Goal: Task Accomplishment & Management: Manage account settings

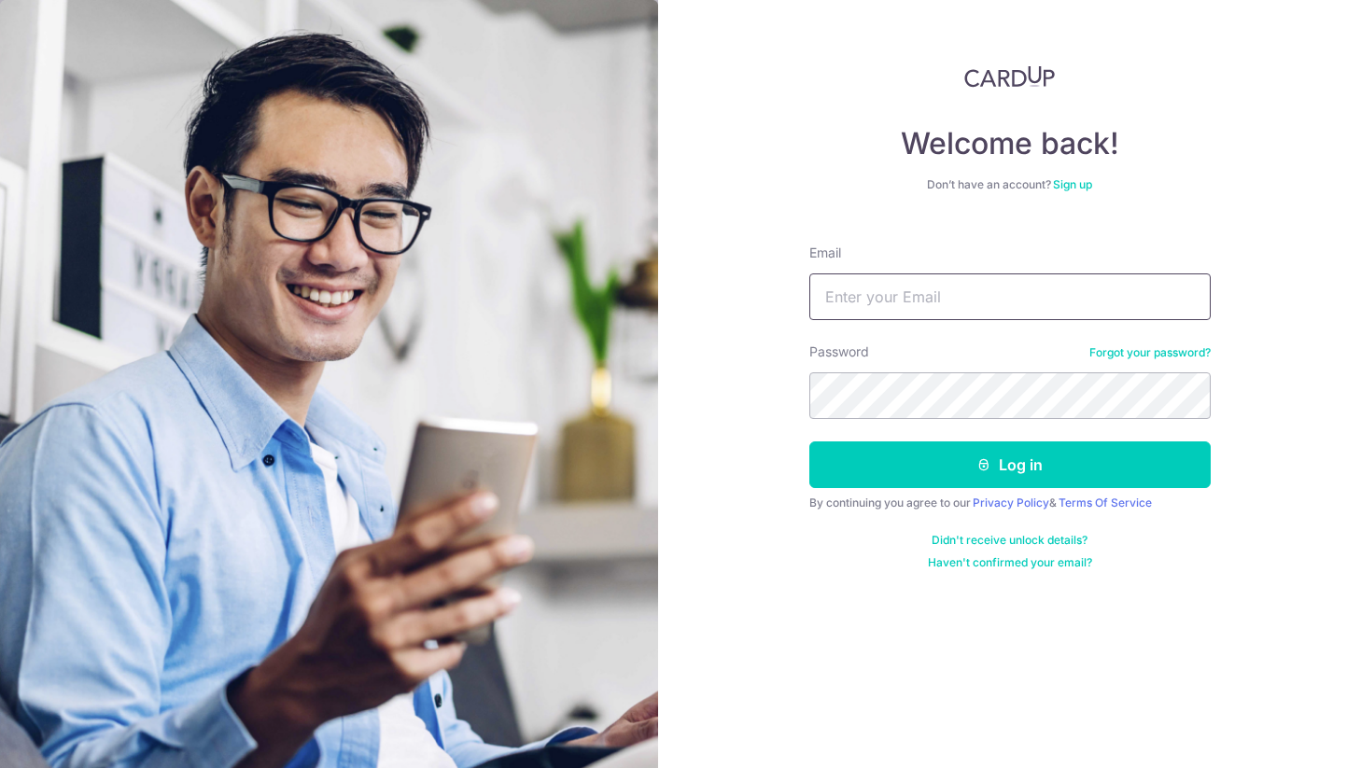
click at [889, 301] on input "Email" at bounding box center [1009, 296] width 401 height 47
type input "[EMAIL_ADDRESS][DOMAIN_NAME]"
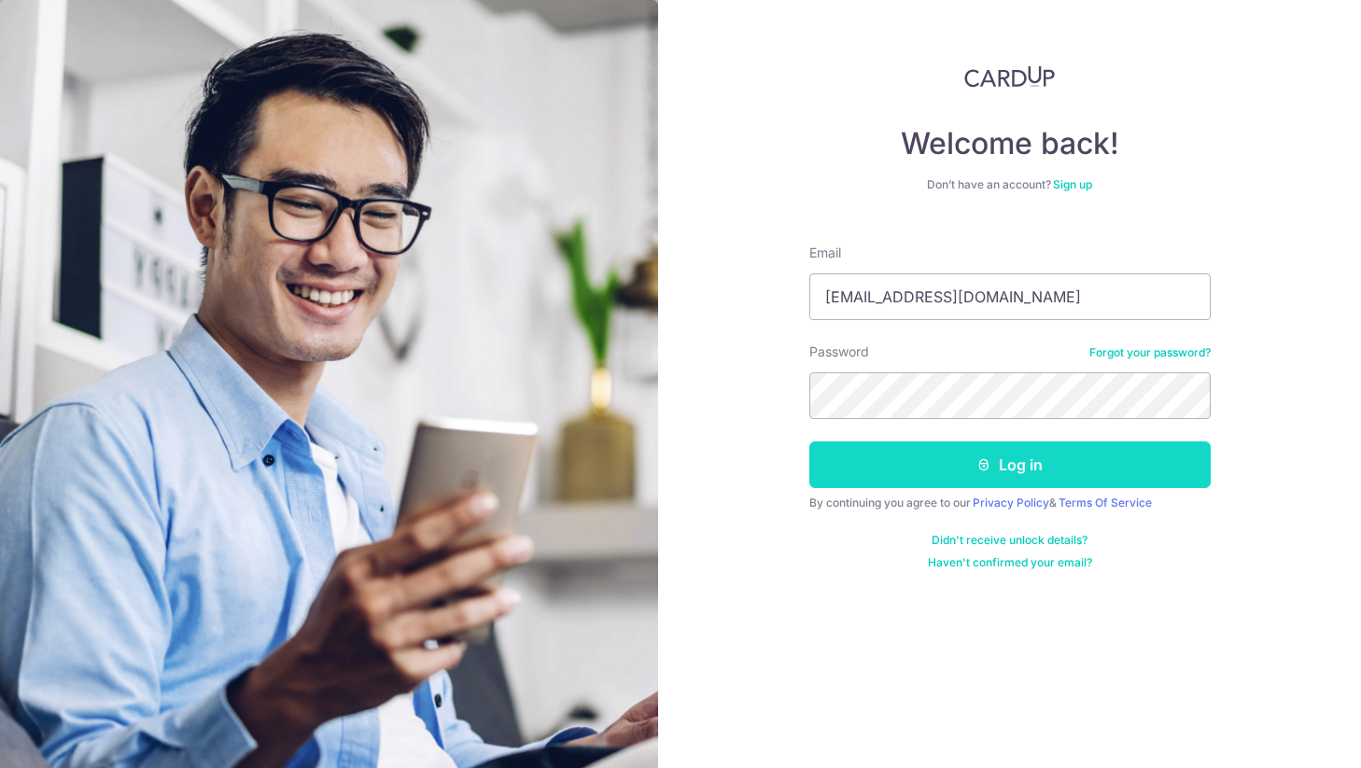
click at [985, 468] on icon "submit" at bounding box center [983, 464] width 15 height 15
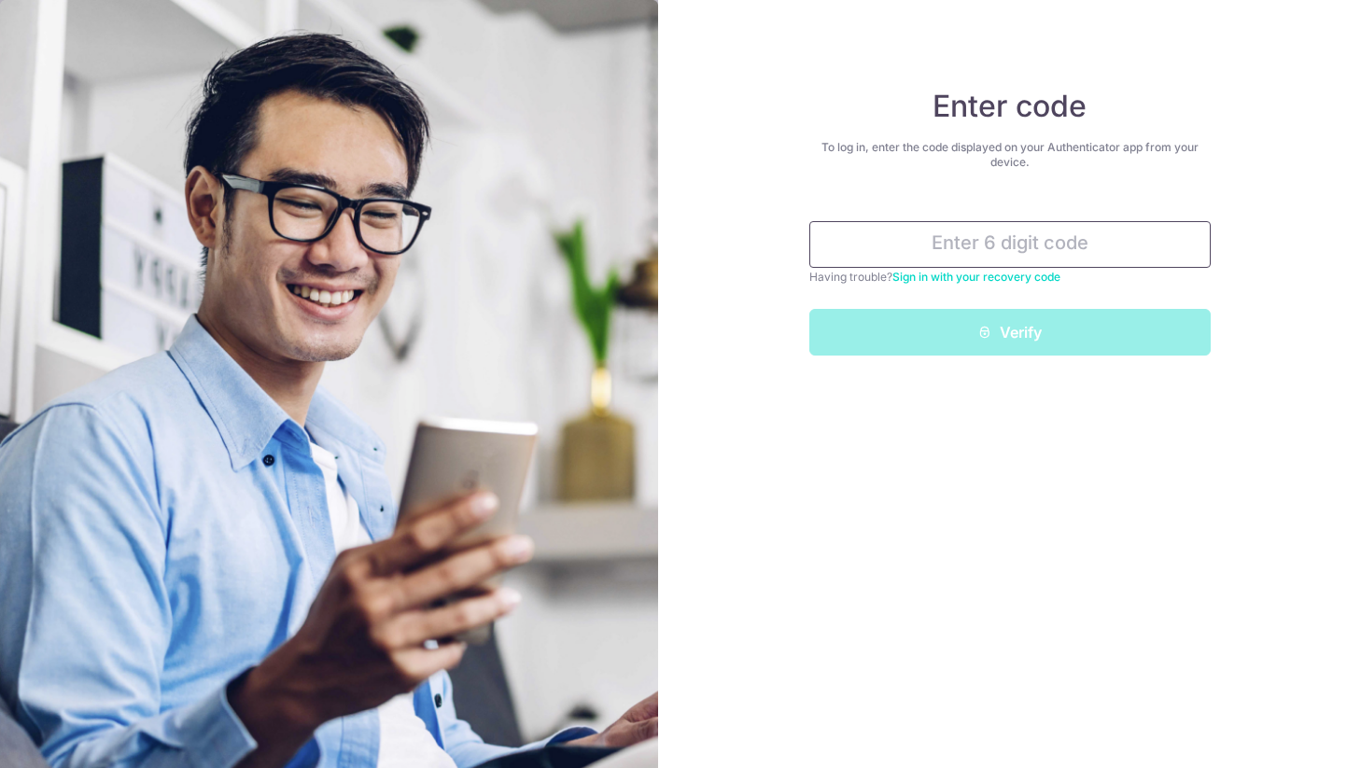
click at [921, 230] on input "text" at bounding box center [1009, 244] width 401 height 47
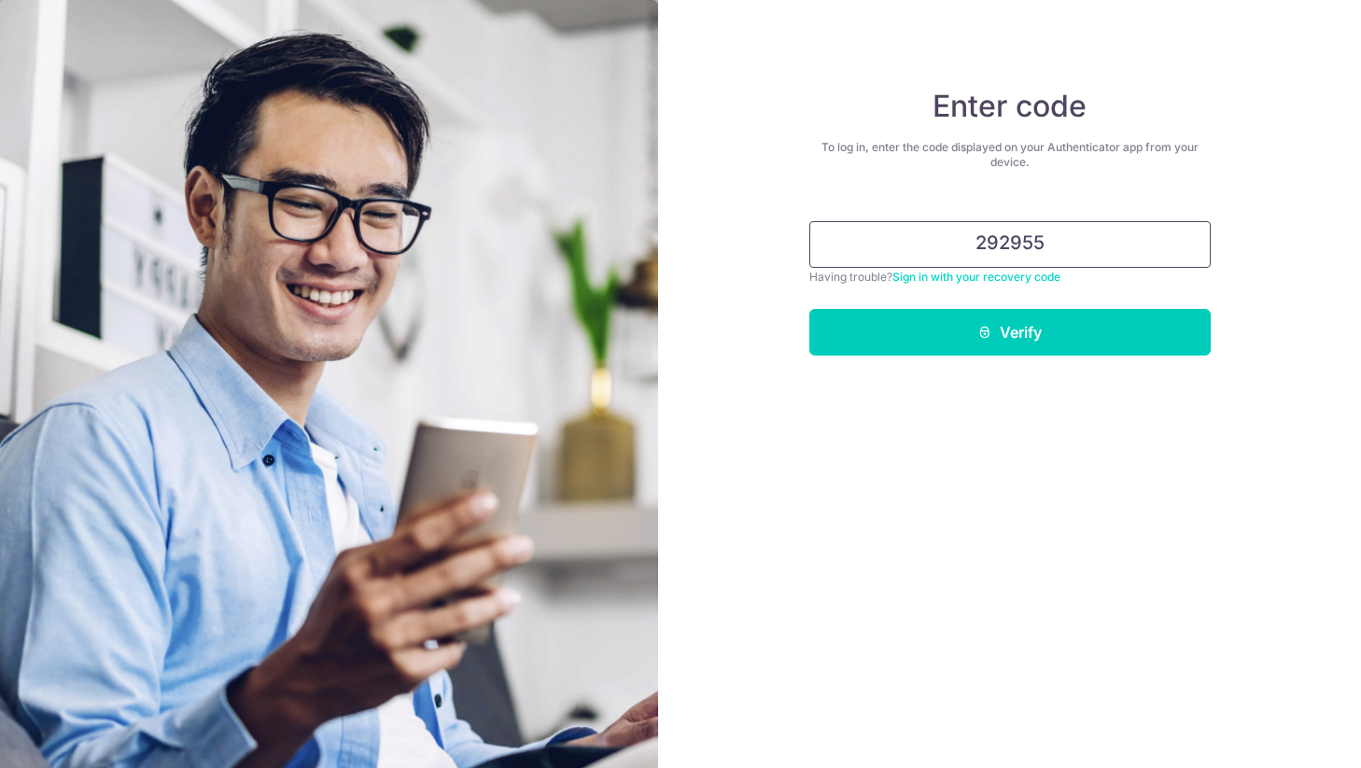
type input "292955"
click at [809, 309] on button "Verify" at bounding box center [1009, 332] width 401 height 47
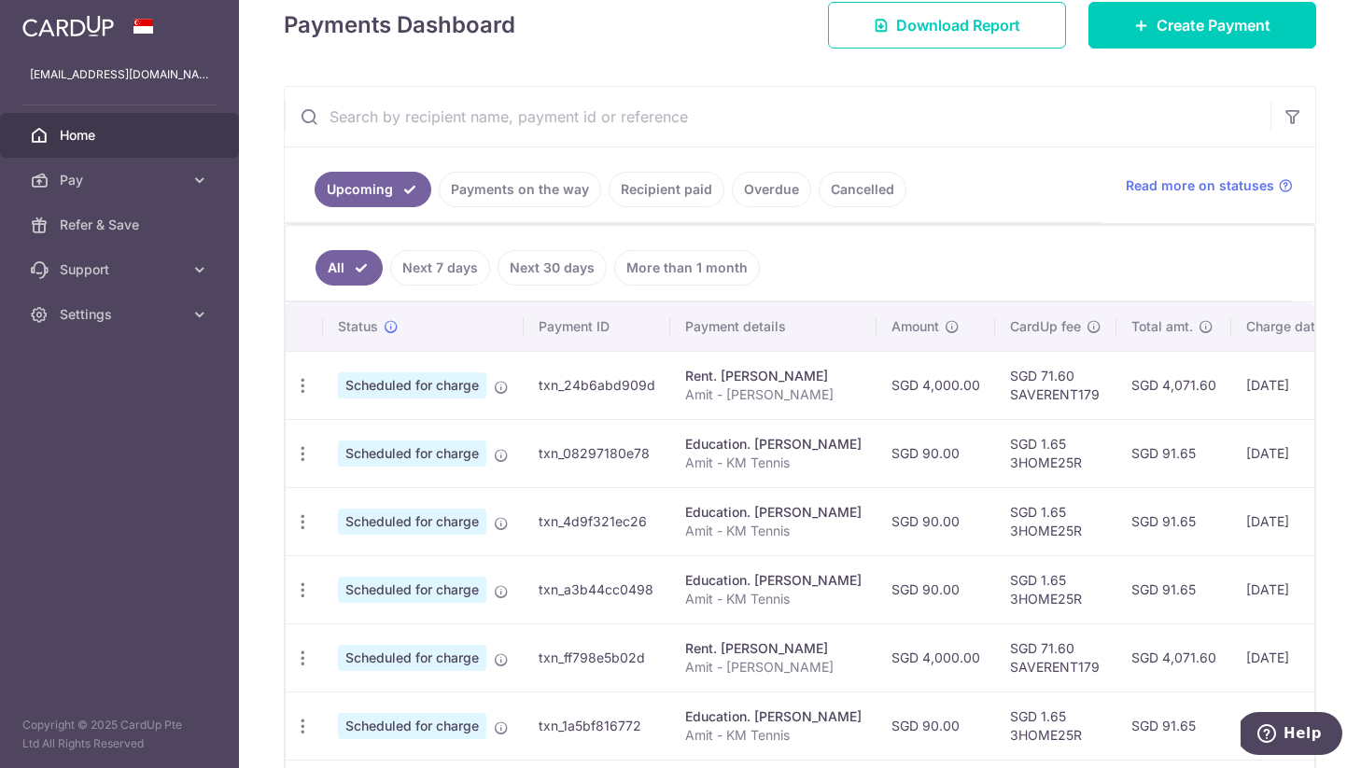
scroll to position [283, 0]
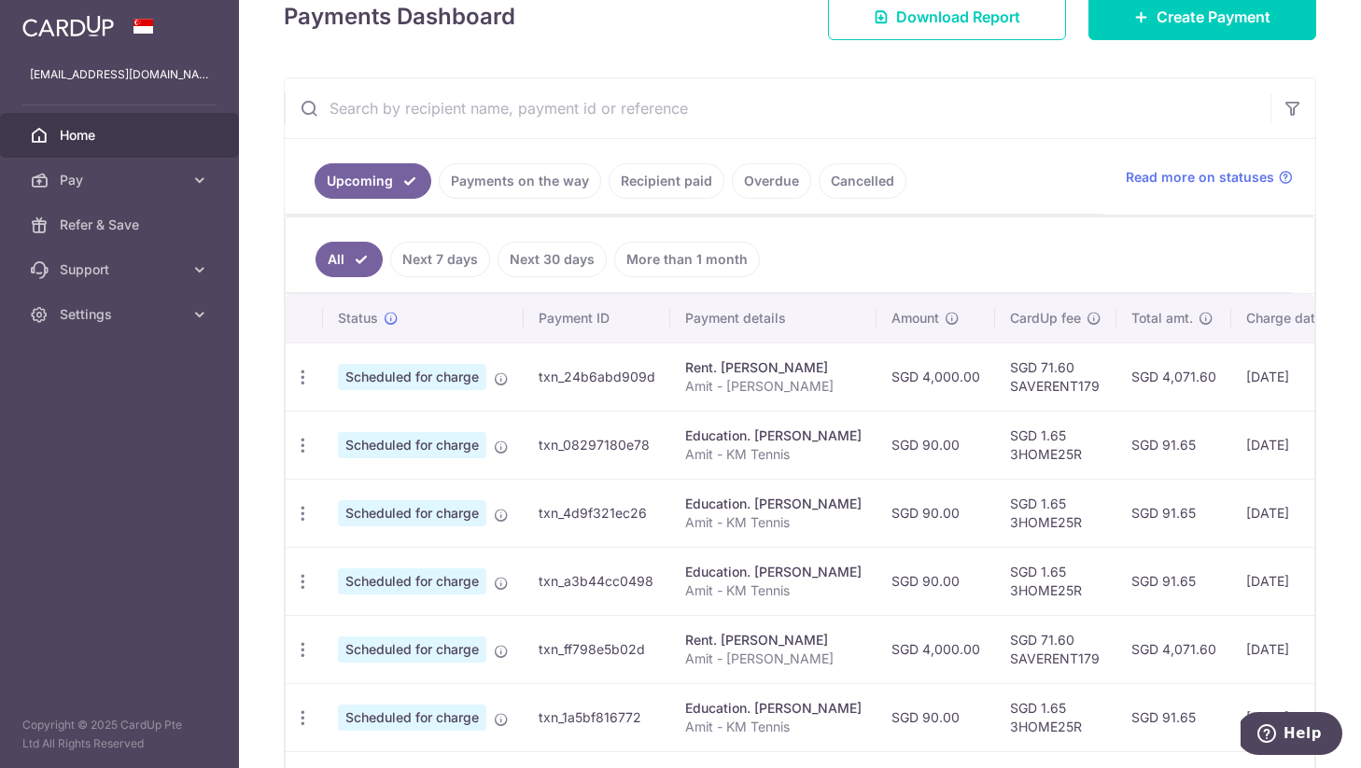
click at [1238, 442] on td "31/10/2025" at bounding box center [1294, 445] width 127 height 68
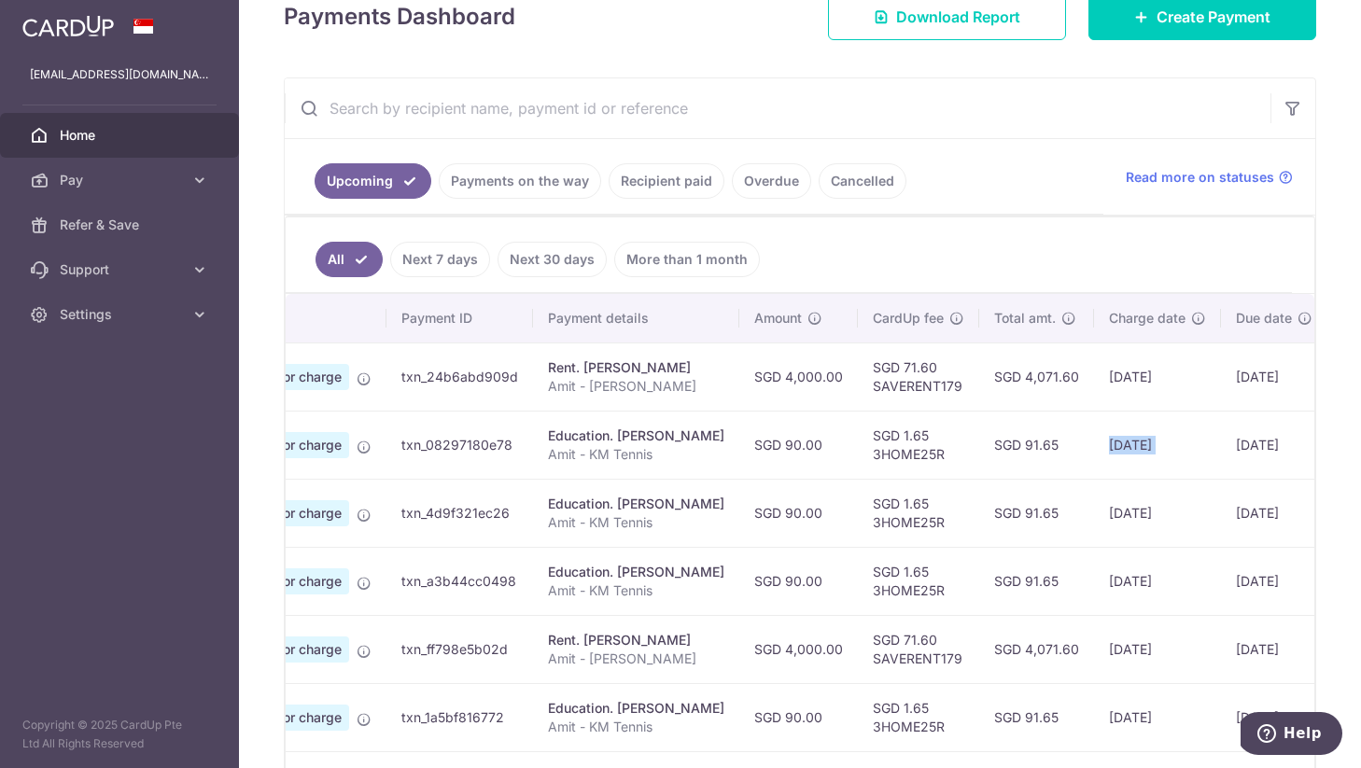
scroll to position [0, 0]
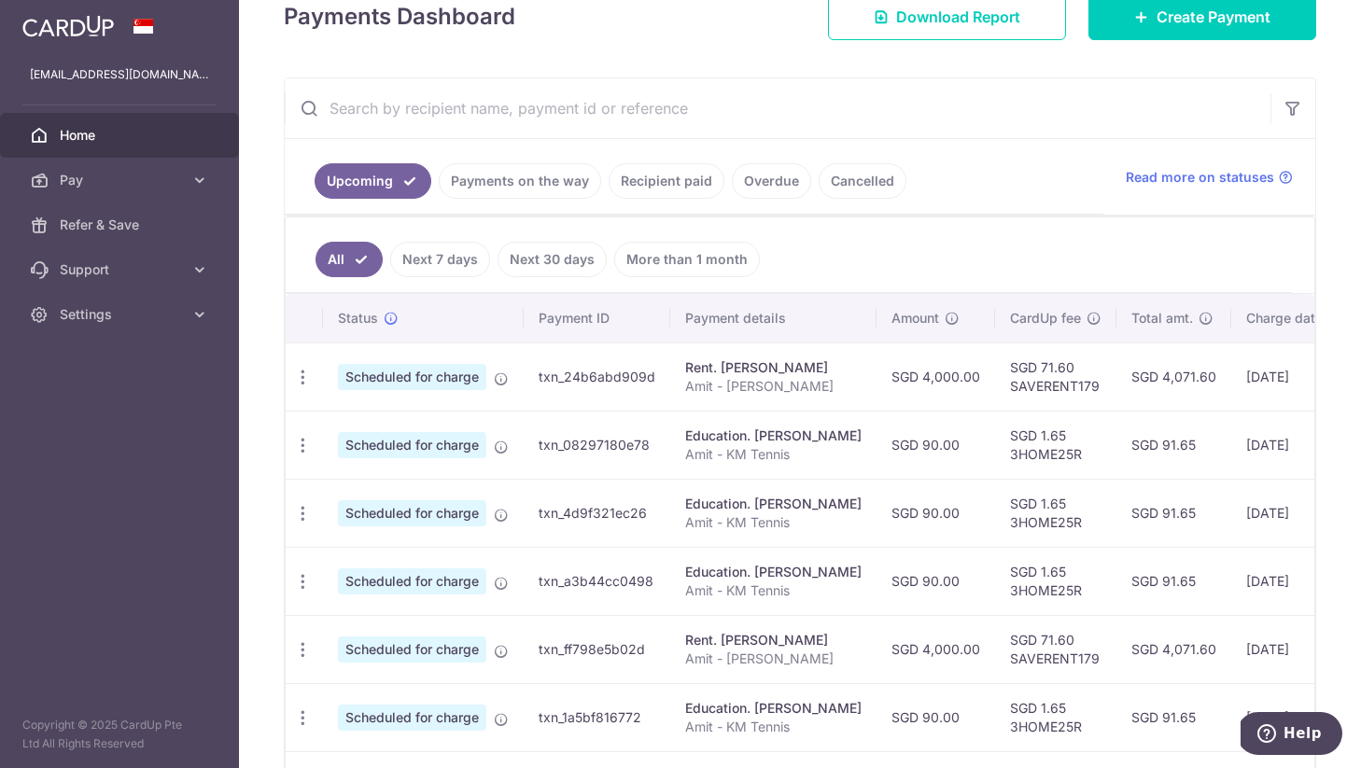
click at [485, 192] on link "Payments on the way" at bounding box center [520, 180] width 162 height 35
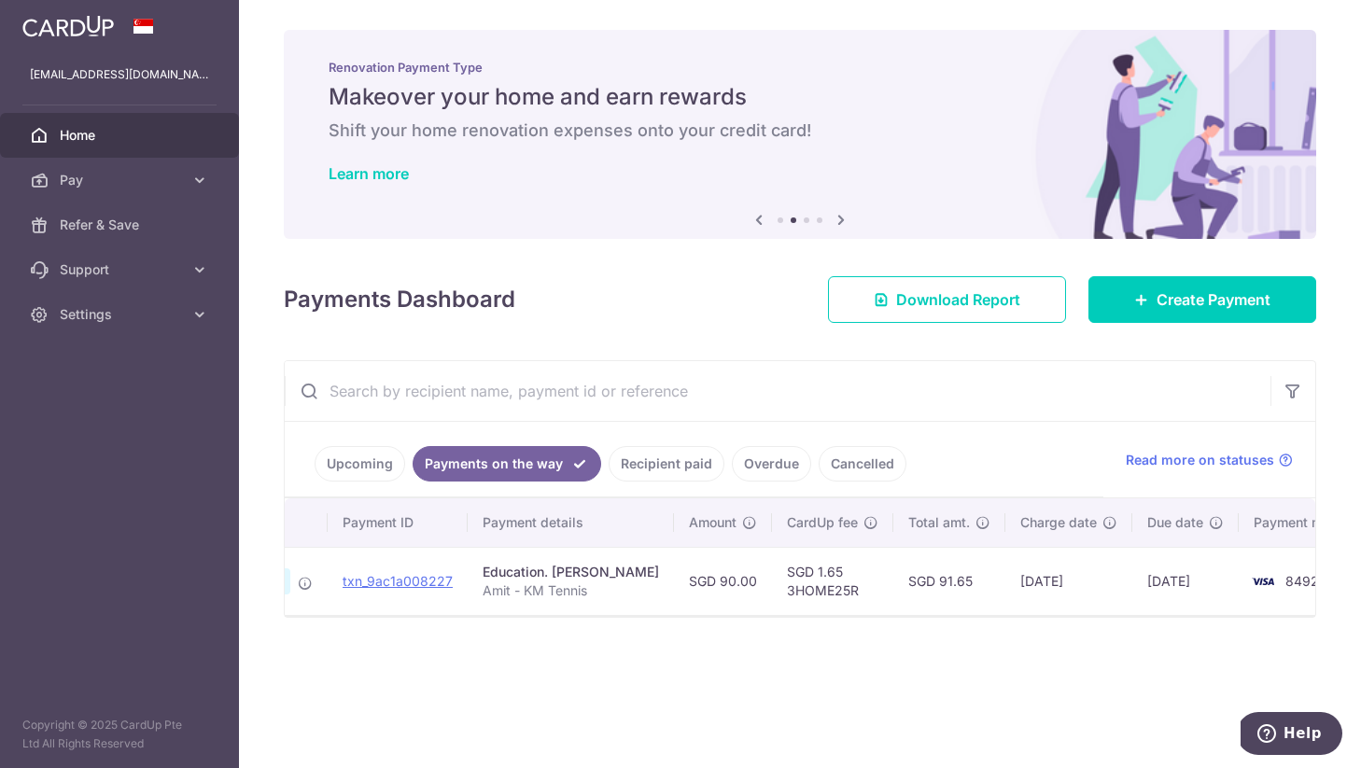
scroll to position [0, 193]
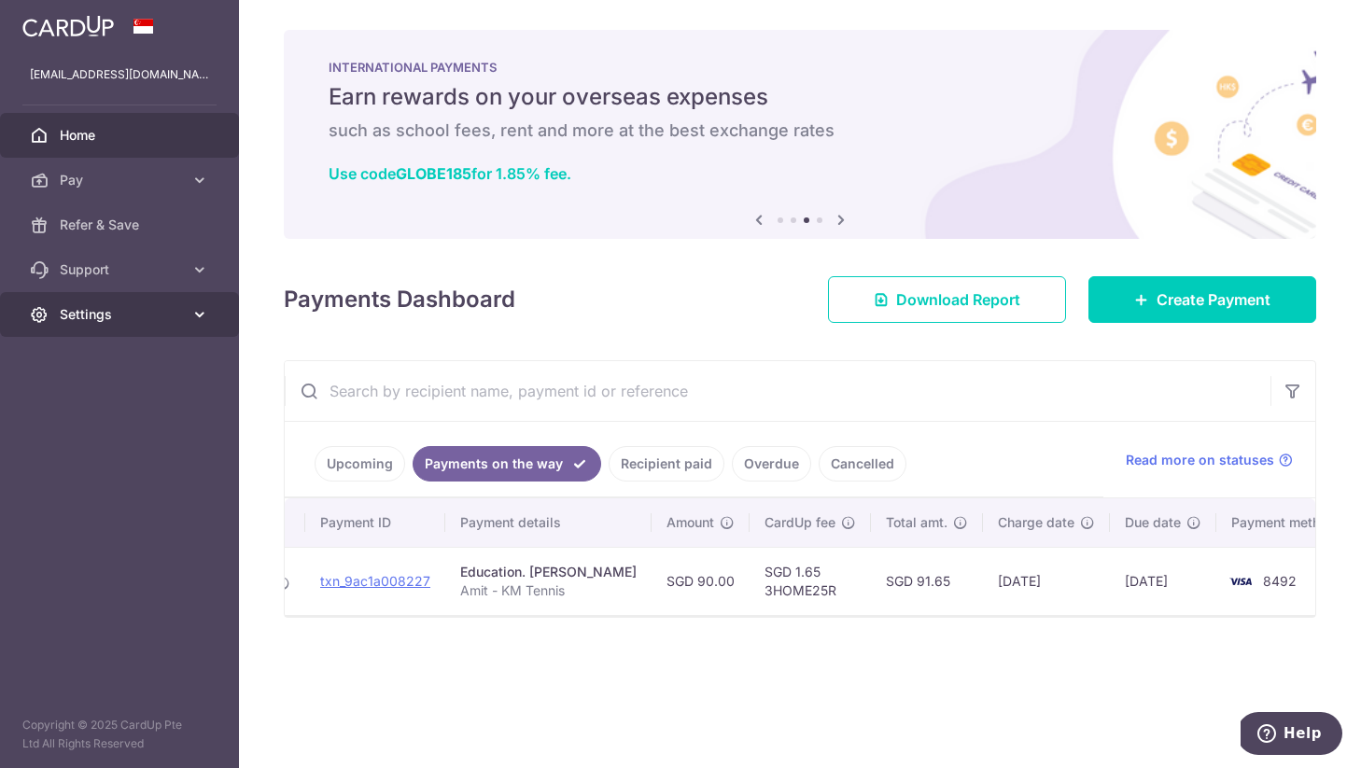
click at [126, 314] on span "Settings" at bounding box center [121, 314] width 123 height 19
click at [776, 298] on div "Payments Dashboard Download Report Create Payment" at bounding box center [800, 296] width 1032 height 54
click at [106, 141] on span "Home" at bounding box center [121, 135] width 123 height 19
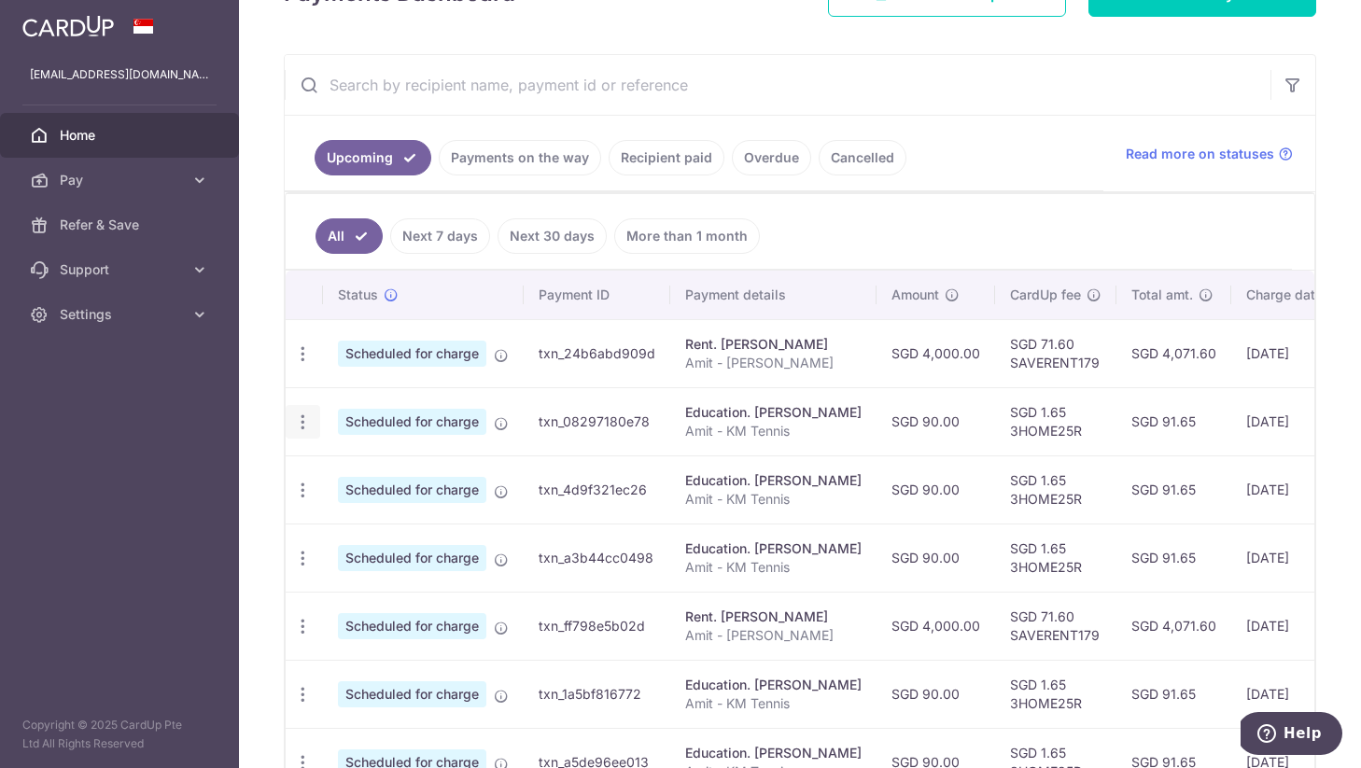
click at [300, 428] on icon "button" at bounding box center [303, 422] width 20 height 20
click at [391, 515] on span "Cancel payment" at bounding box center [402, 519] width 125 height 22
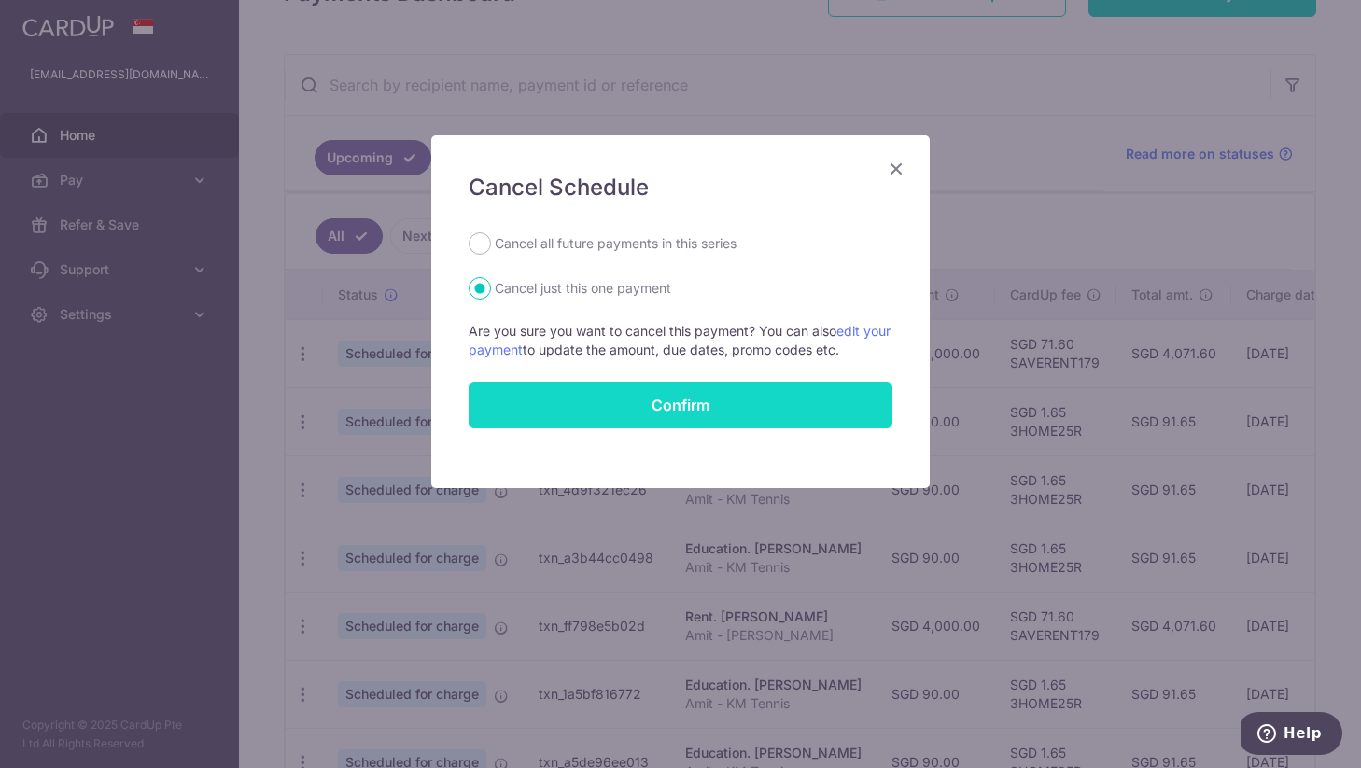
click at [640, 396] on button "Confirm" at bounding box center [680, 405] width 424 height 47
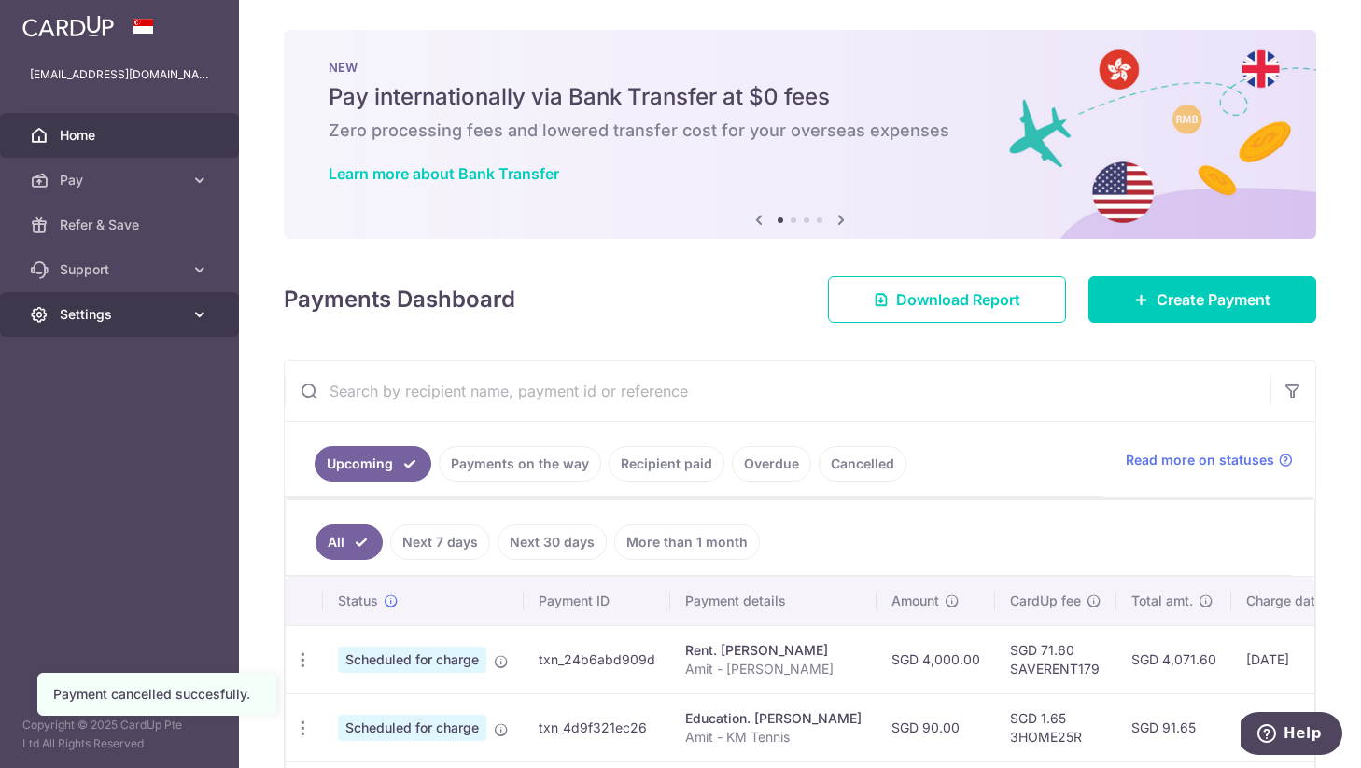
click at [75, 319] on span "Settings" at bounding box center [121, 314] width 123 height 19
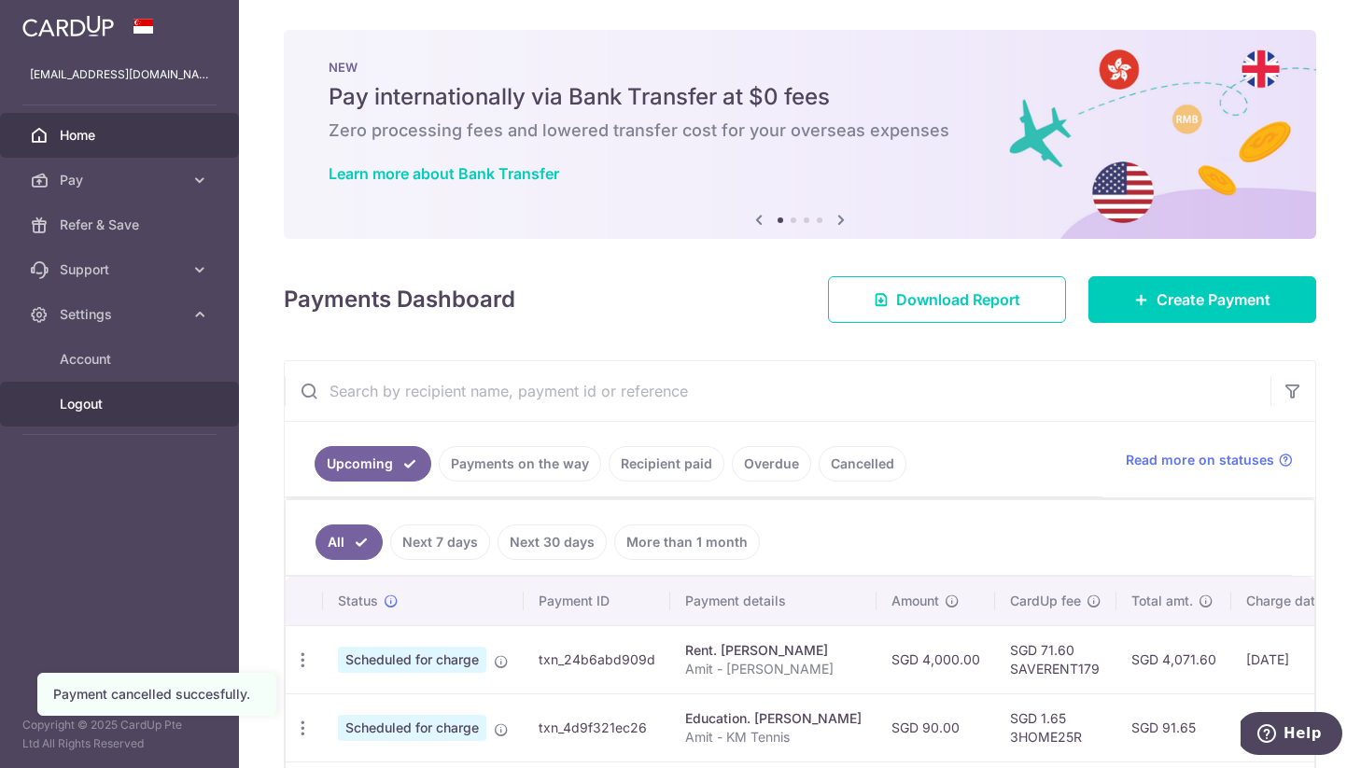
click at [78, 413] on link "Logout" at bounding box center [119, 404] width 239 height 45
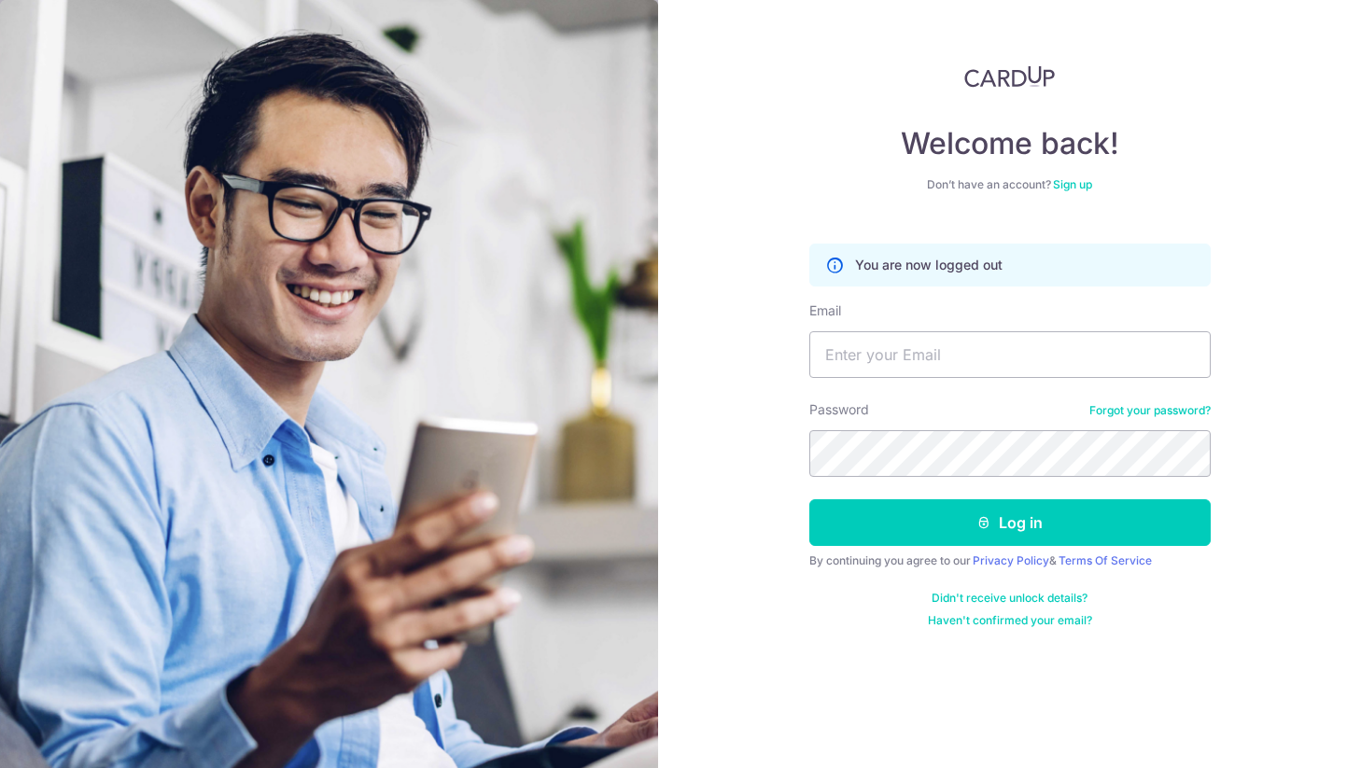
click at [703, 137] on div "Welcome back! Don’t have an account? Sign up You are now logged out Email Passw…" at bounding box center [1009, 384] width 703 height 768
